Goal: Information Seeking & Learning: Stay updated

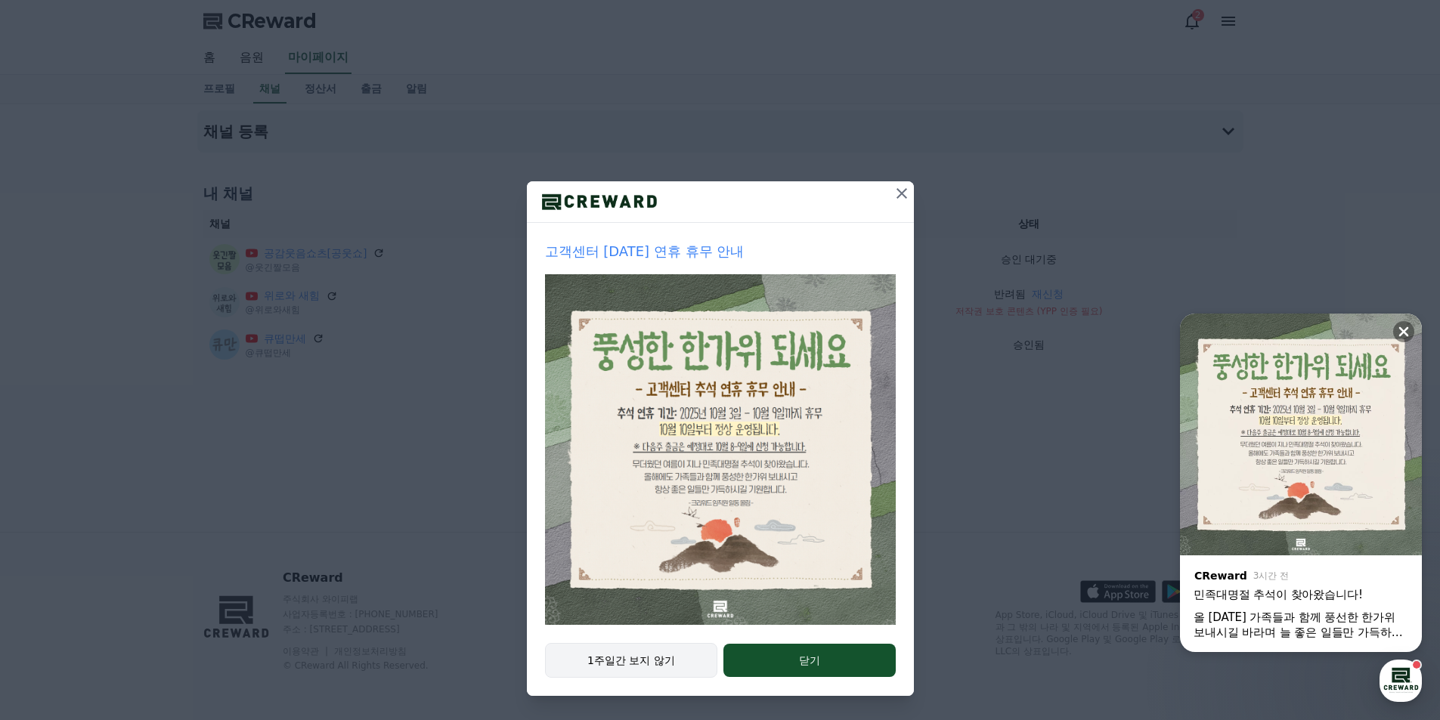
click at [676, 659] on button "1주일간 보지 않기" at bounding box center [631, 660] width 173 height 35
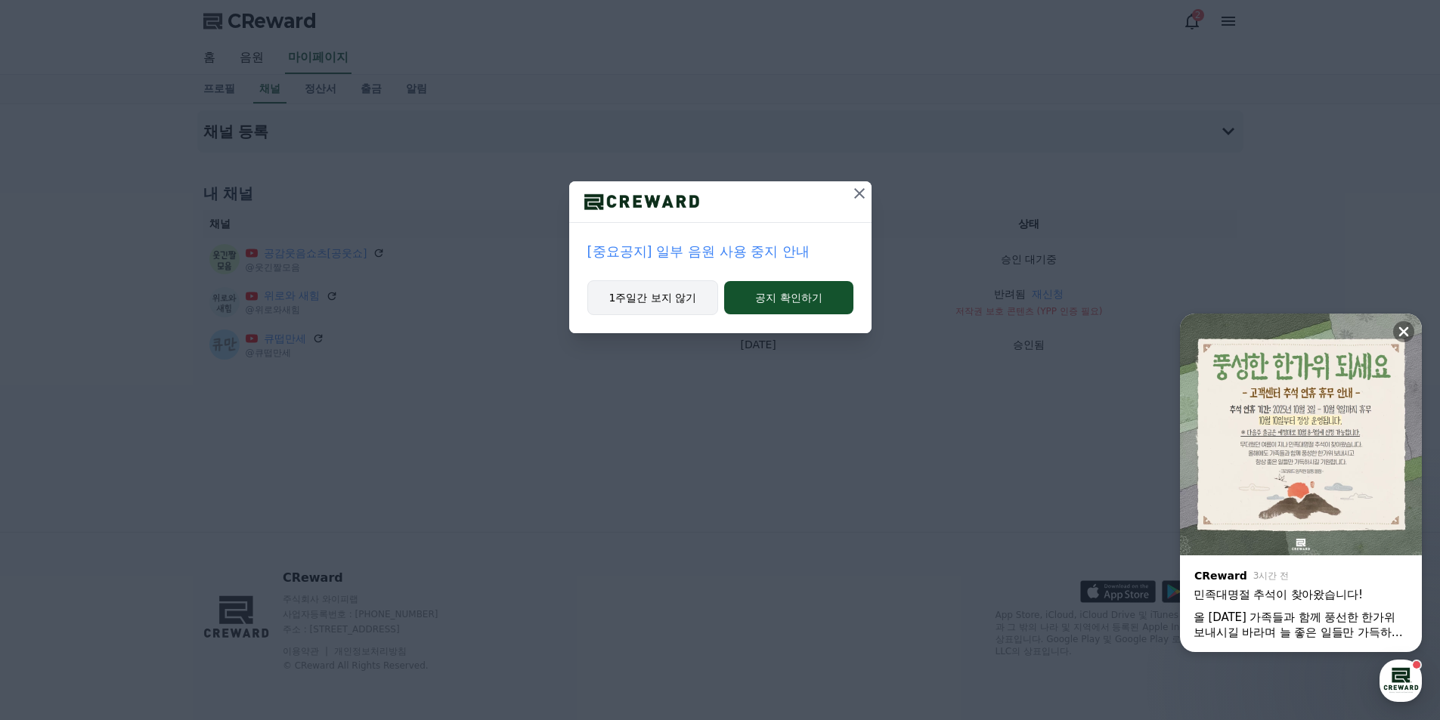
click at [676, 296] on button "1주일간 보지 않기" at bounding box center [653, 297] width 132 height 35
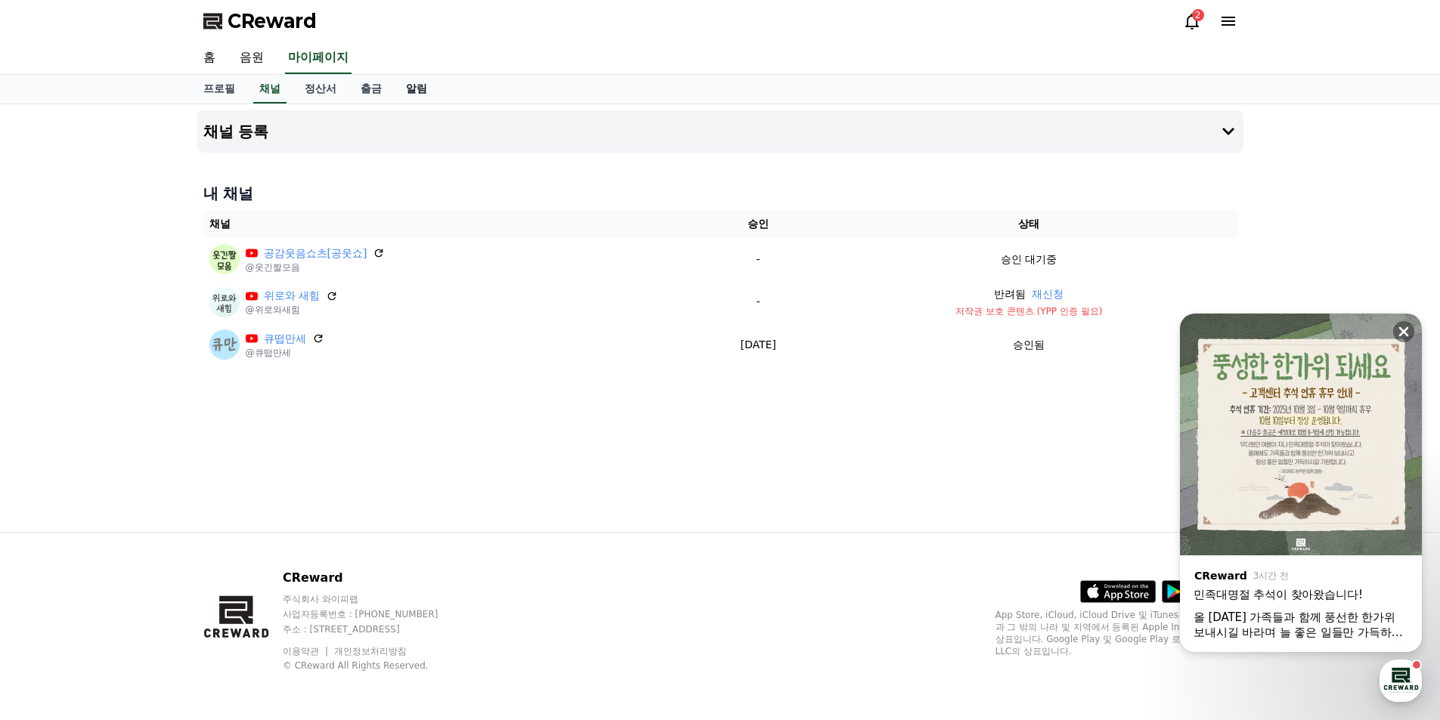
click at [420, 84] on link "알림" at bounding box center [416, 89] width 45 height 29
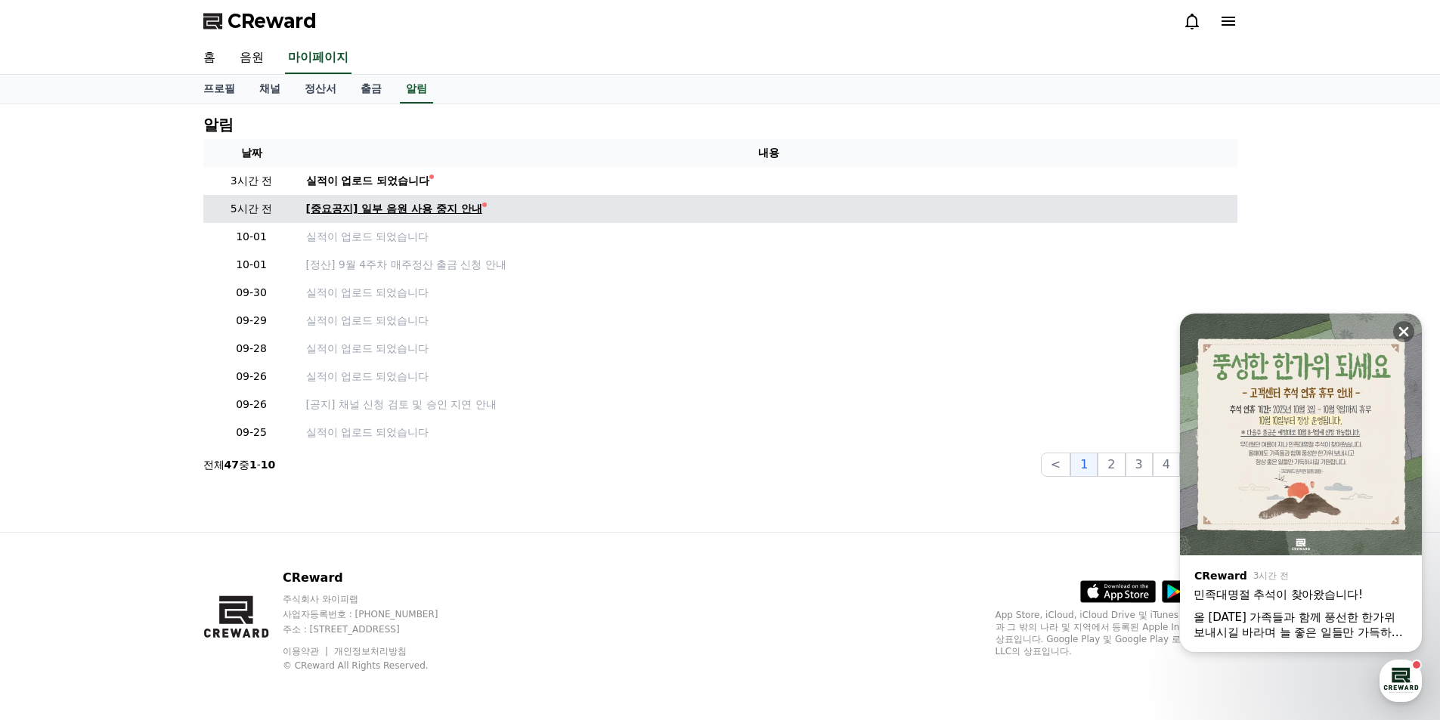
click at [465, 212] on div "[중요공지] 일부 음원 사용 중지 안내" at bounding box center [394, 209] width 176 height 16
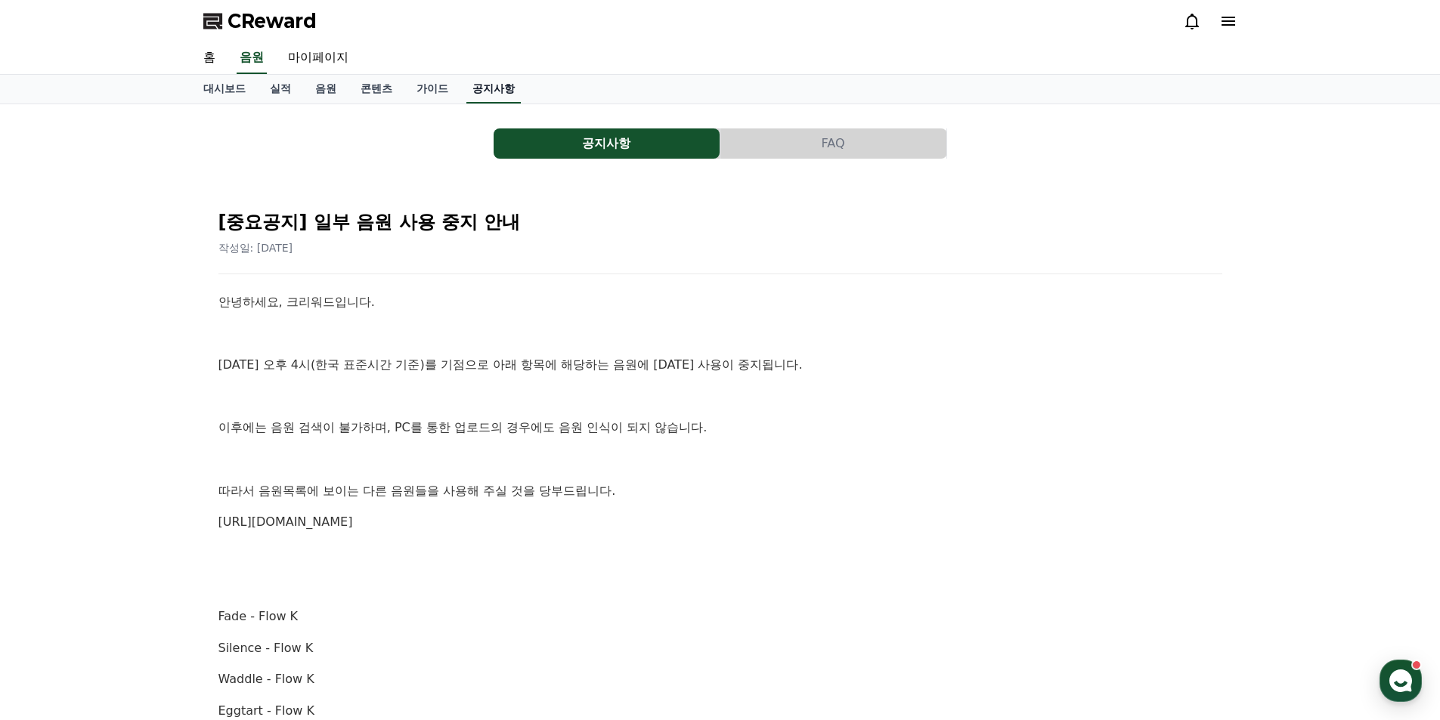
click at [505, 99] on link "공지사항" at bounding box center [493, 89] width 54 height 29
